Goal: Find specific page/section: Find specific page/section

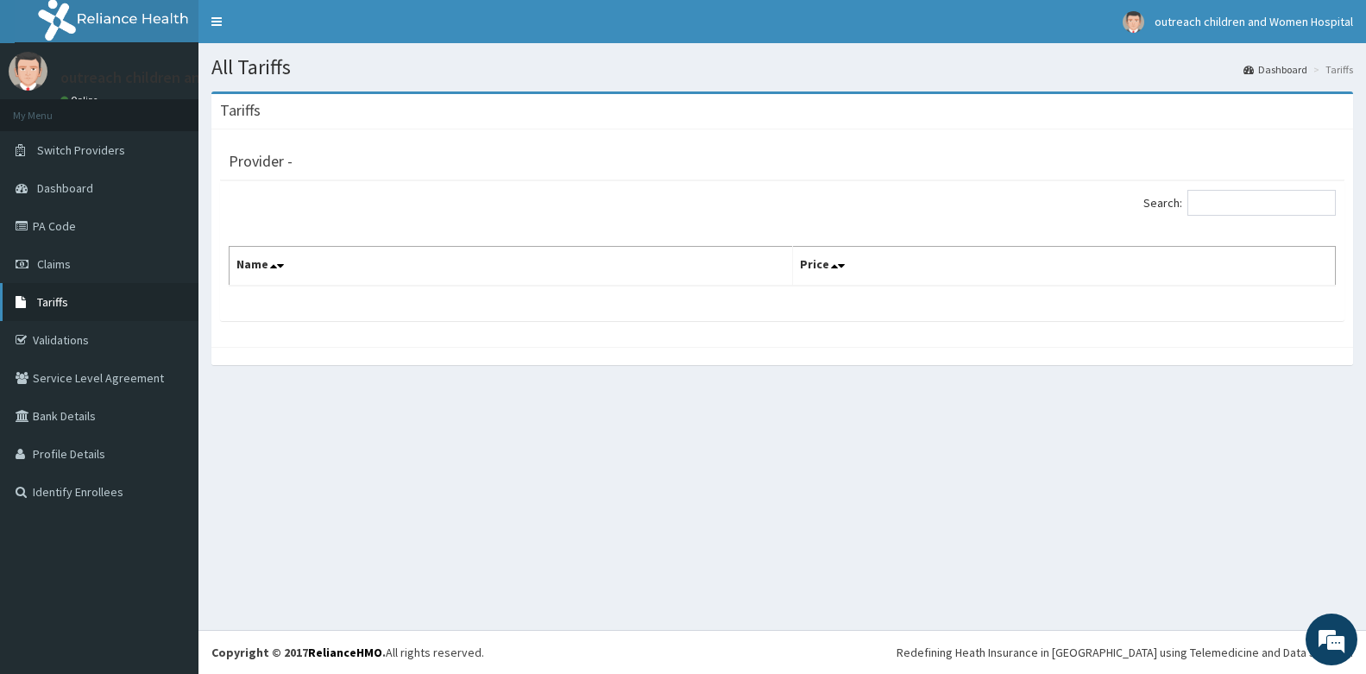
click at [52, 303] on span "Tariffs" at bounding box center [52, 302] width 31 height 16
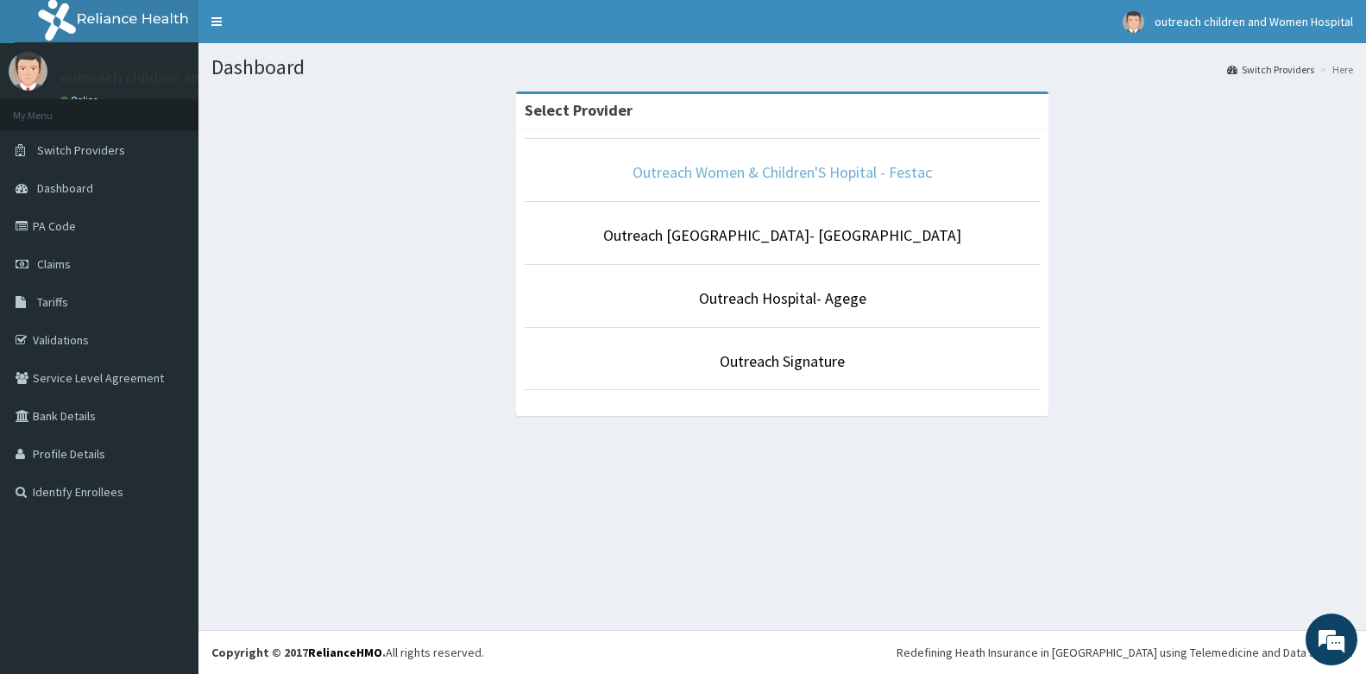
click at [791, 180] on link "Outreach Women & Children'S Hopital - Festac" at bounding box center [781, 172] width 299 height 20
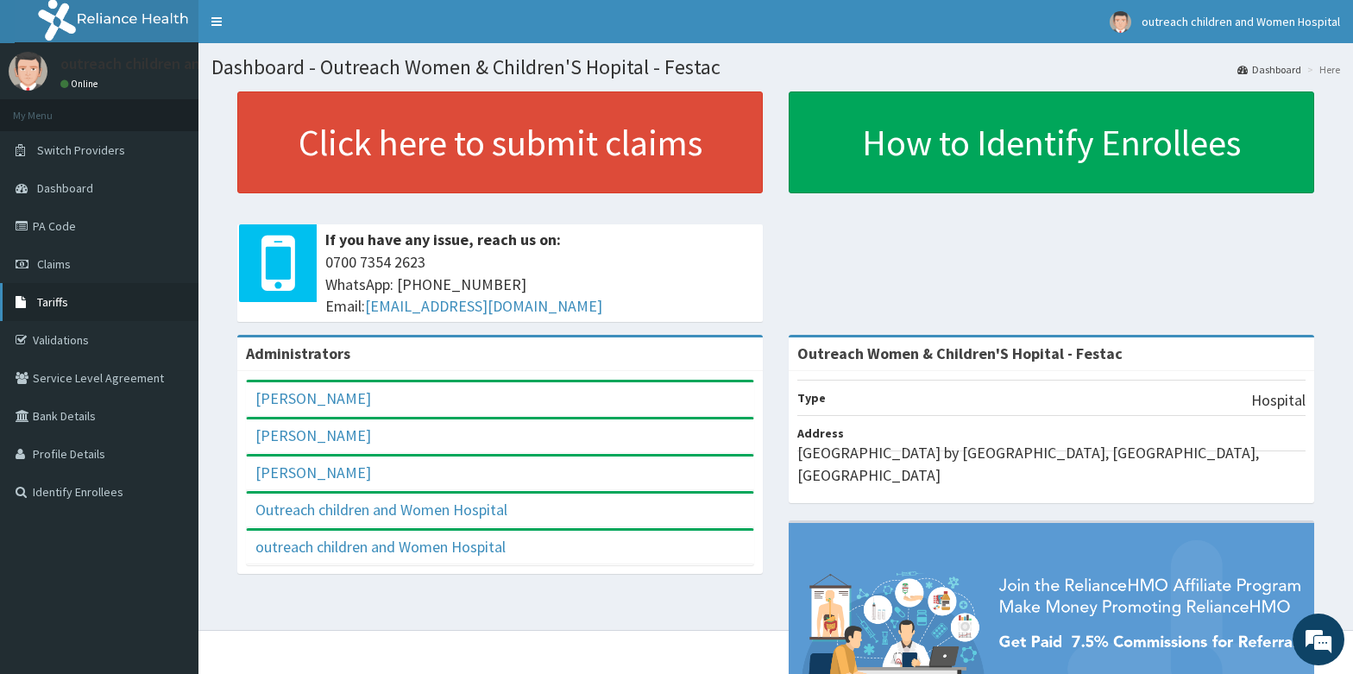
click at [49, 298] on span "Tariffs" at bounding box center [52, 302] width 31 height 16
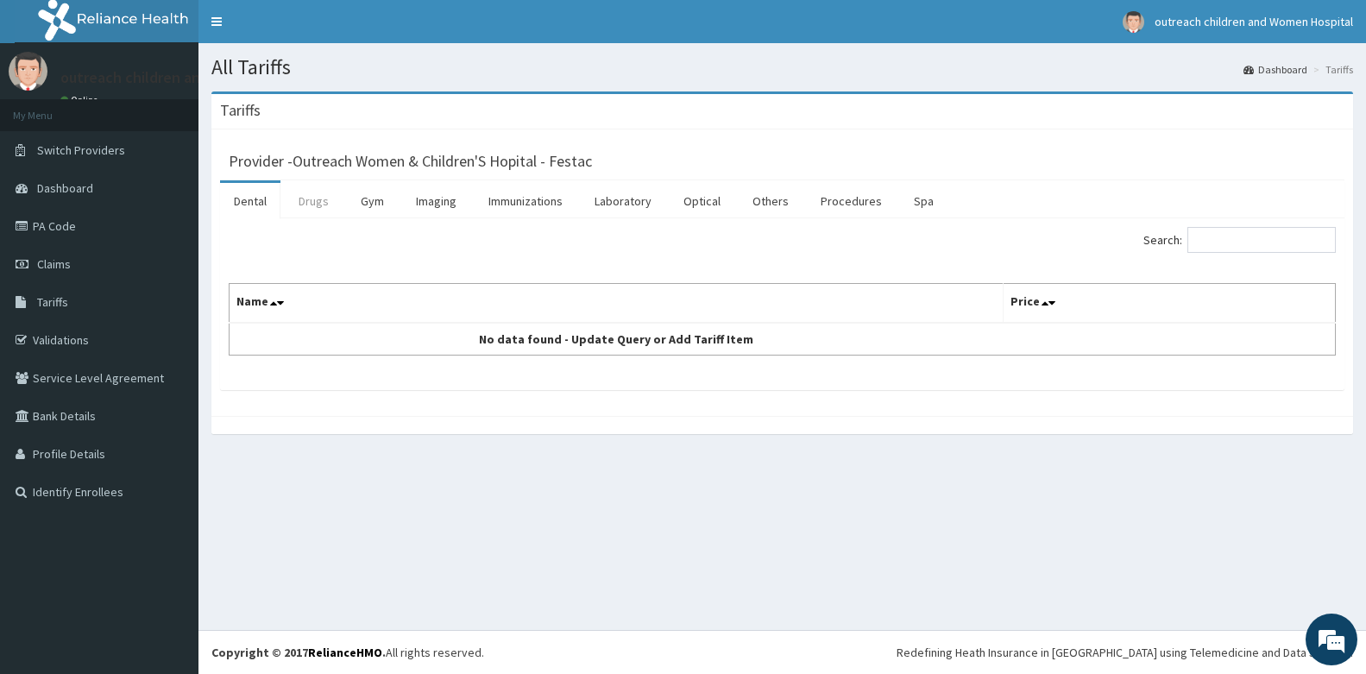
click at [318, 204] on link "Drugs" at bounding box center [314, 201] width 58 height 36
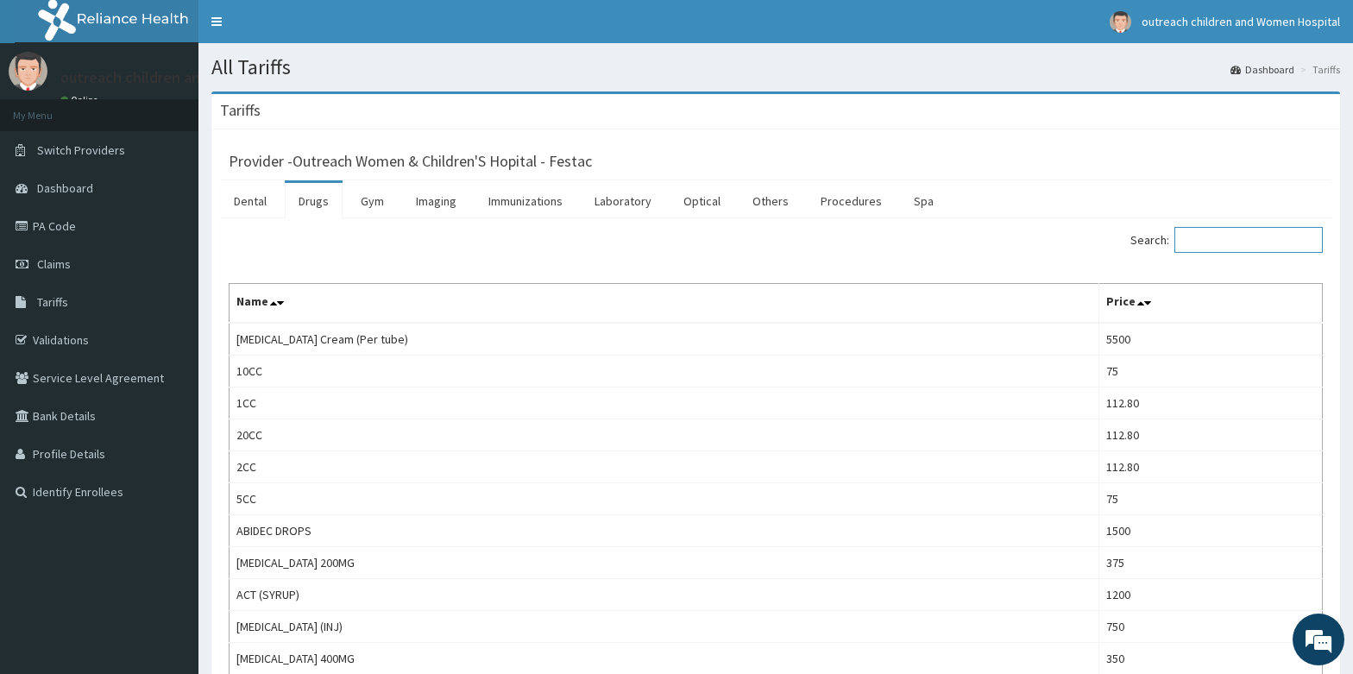
click at [1261, 244] on input "Search:" at bounding box center [1248, 240] width 148 height 26
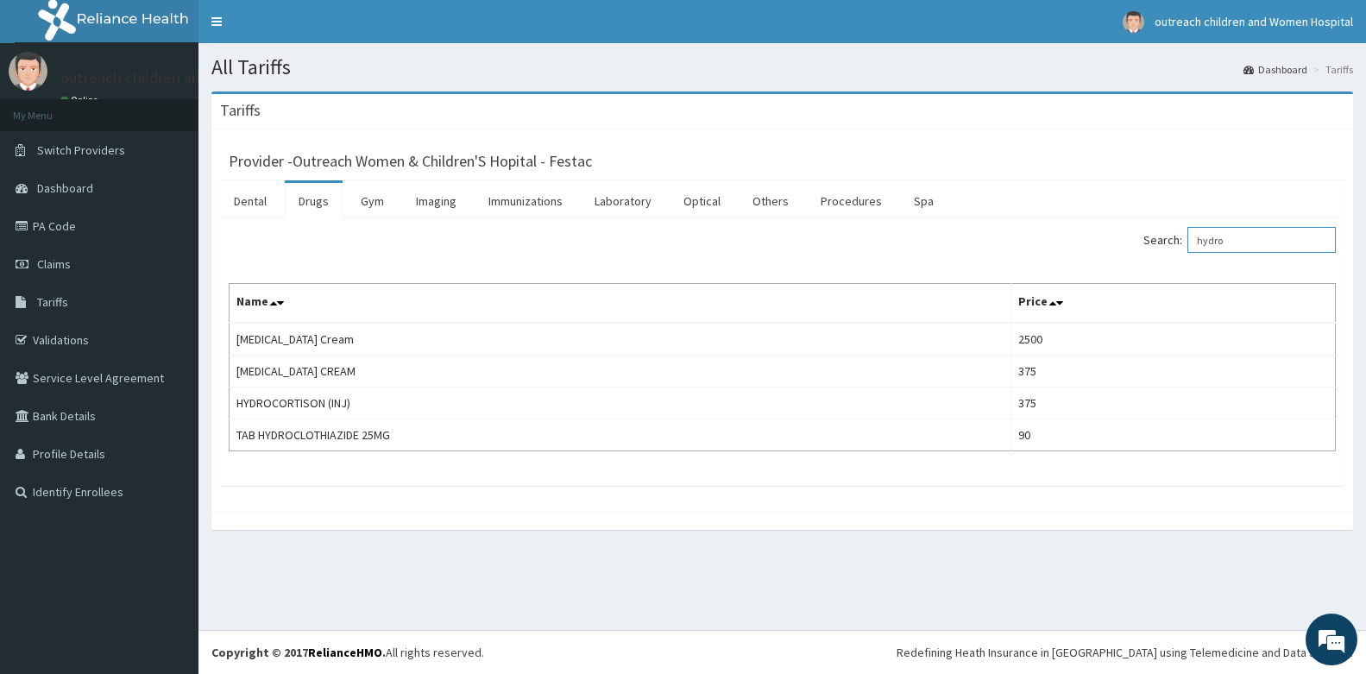
type input "hydro"
